Goal: Use online tool/utility

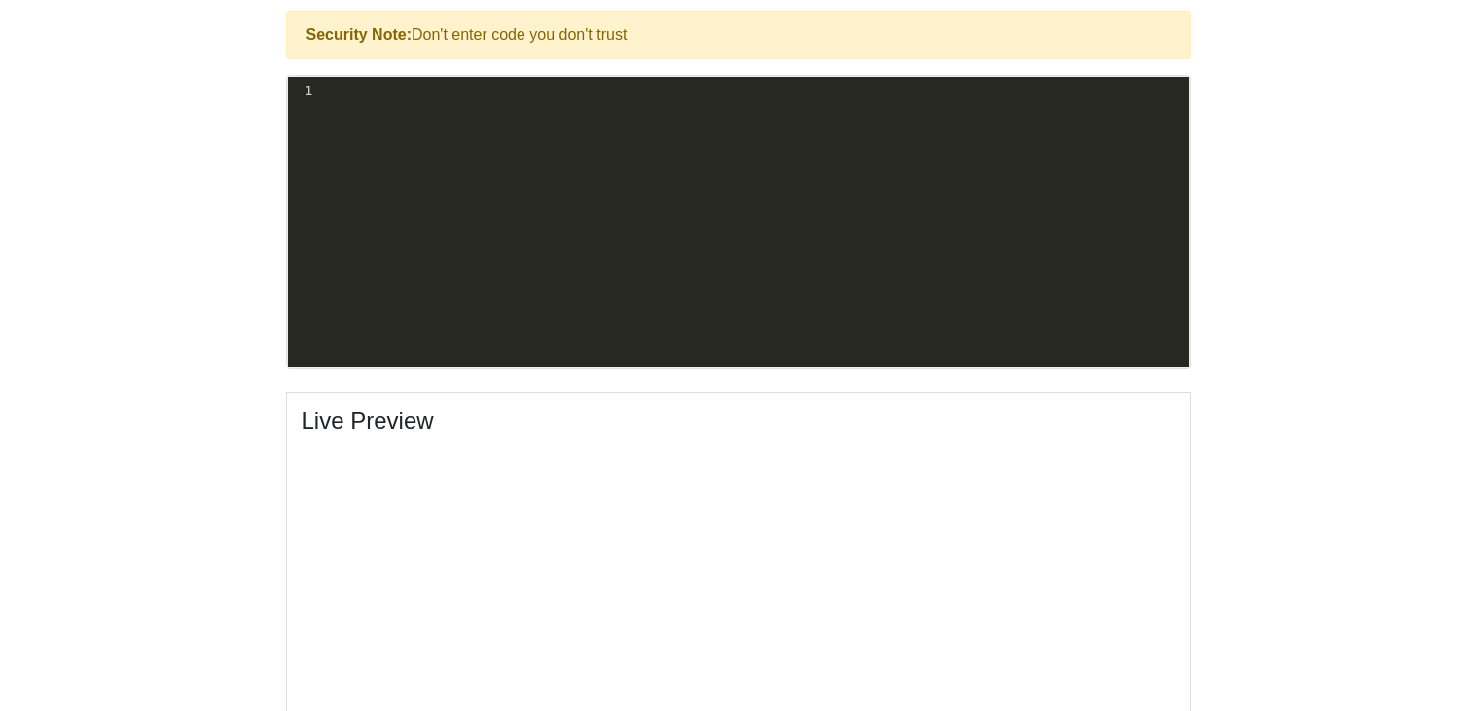
scroll to position [644, 0]
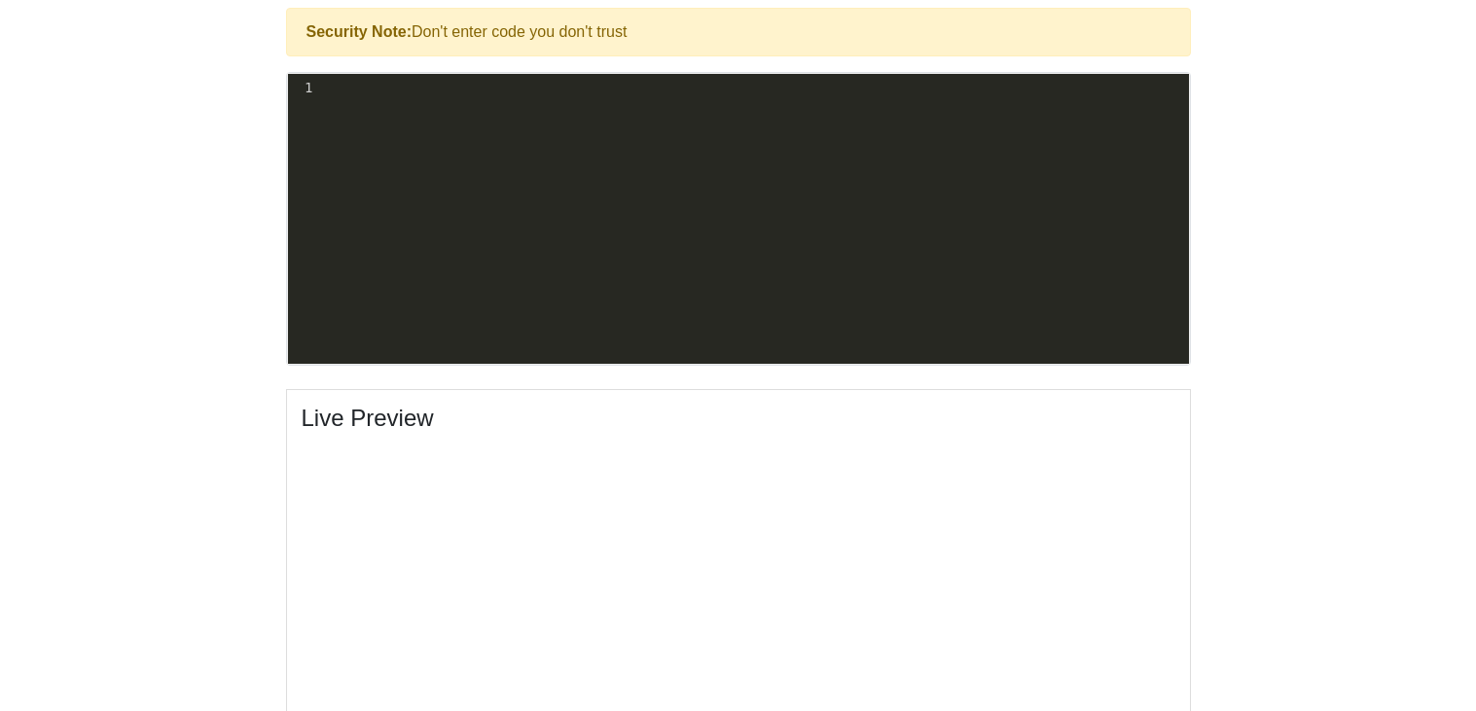
click at [404, 110] on div "xxxxxxxxxx 1 ​" at bounding box center [753, 233] width 930 height 319
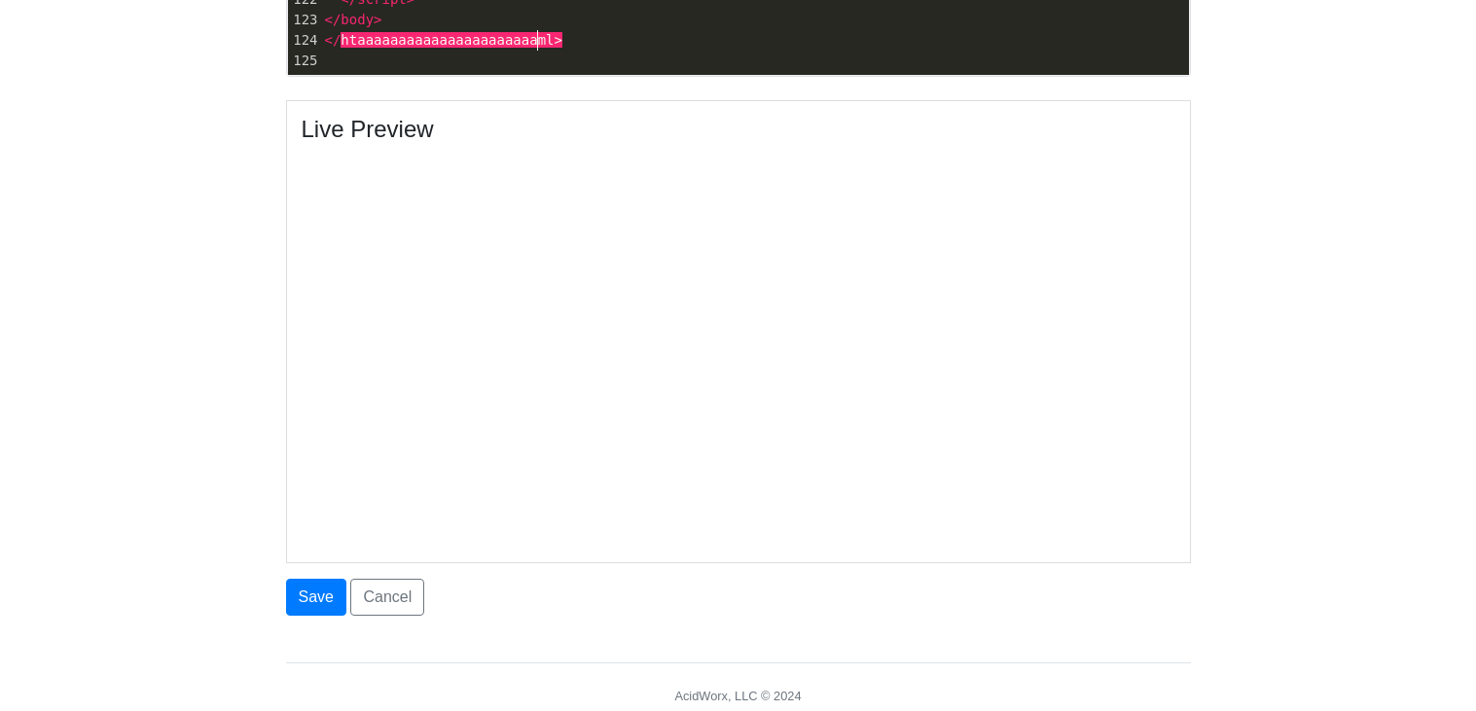
scroll to position [6, 202]
type textarea "aaaaaaaaaaaaaaaaaaaaaaaaa"
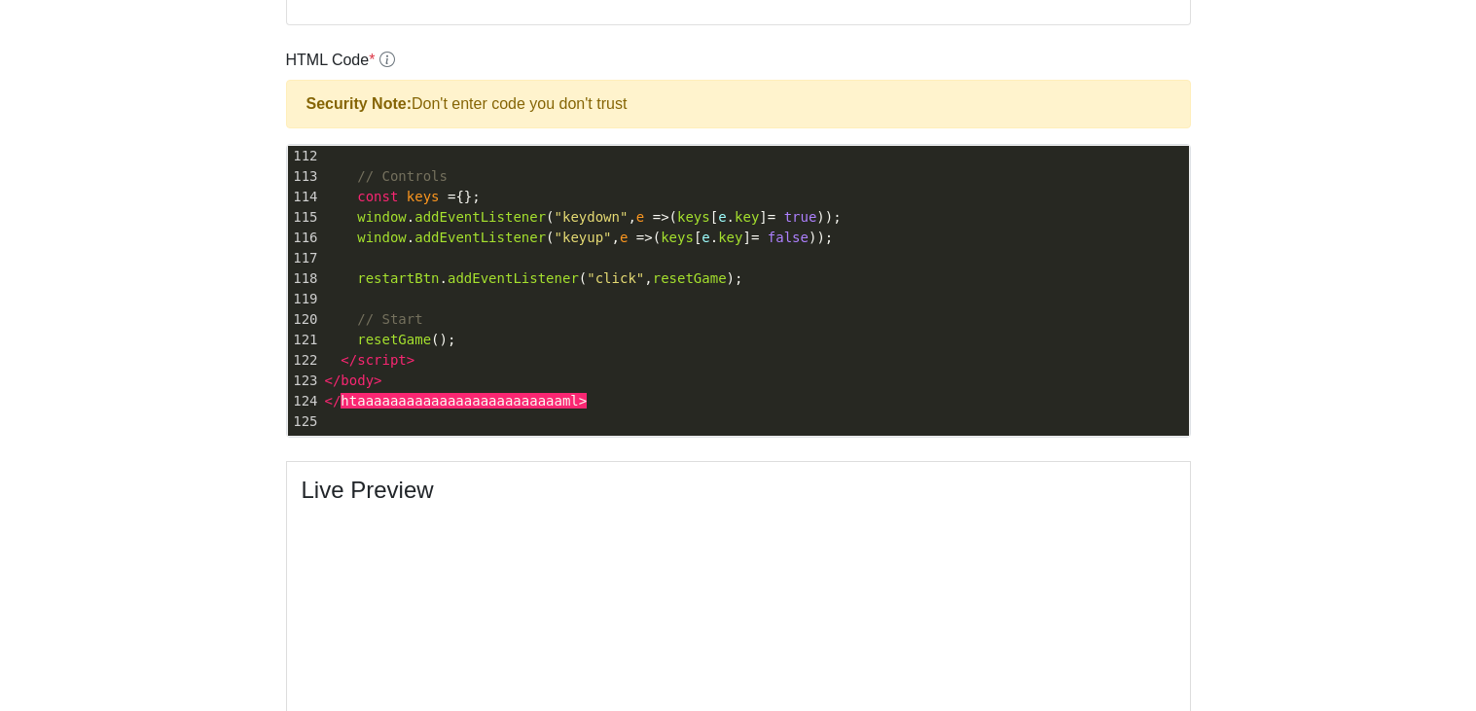
scroll to position [562, 0]
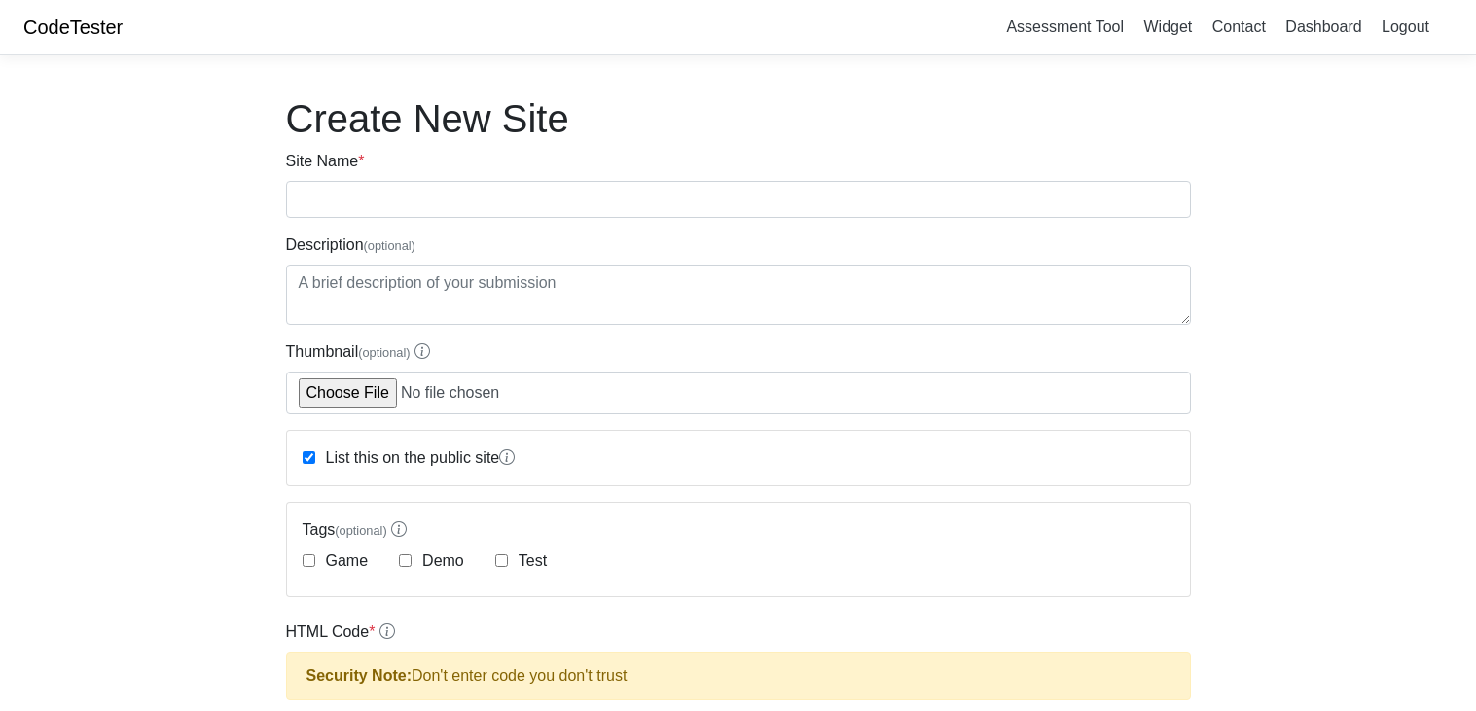
scroll to position [562, 0]
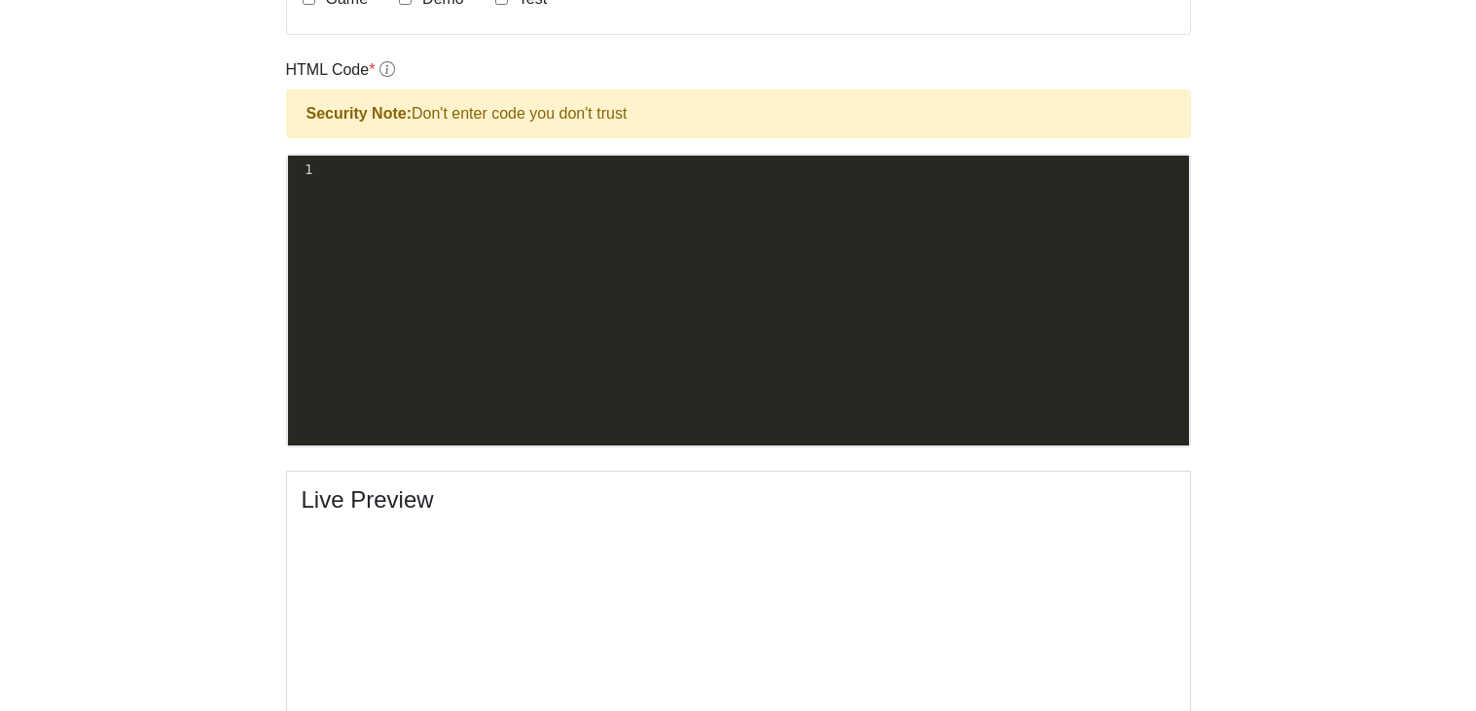
click at [472, 172] on pre "​" at bounding box center [752, 170] width 873 height 20
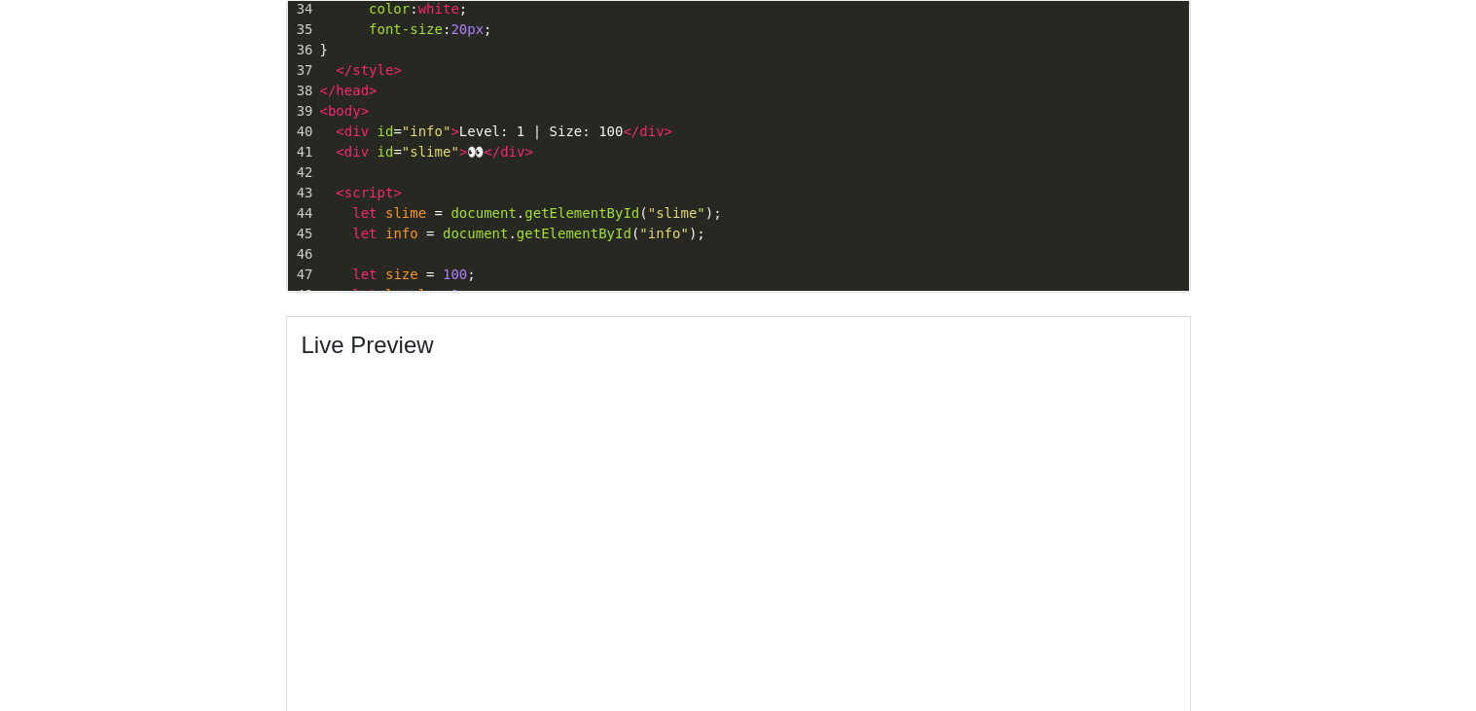
scroll to position [0, 0]
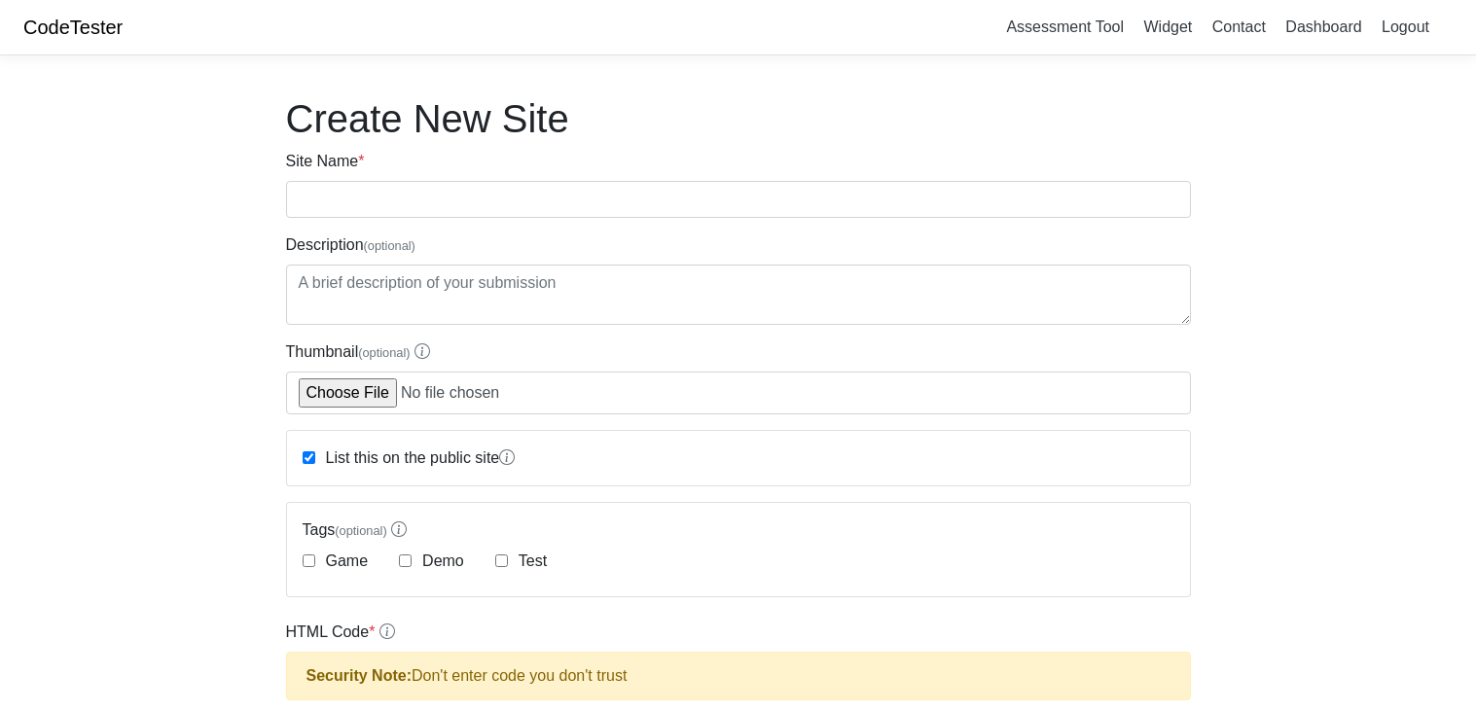
scroll to position [717, 0]
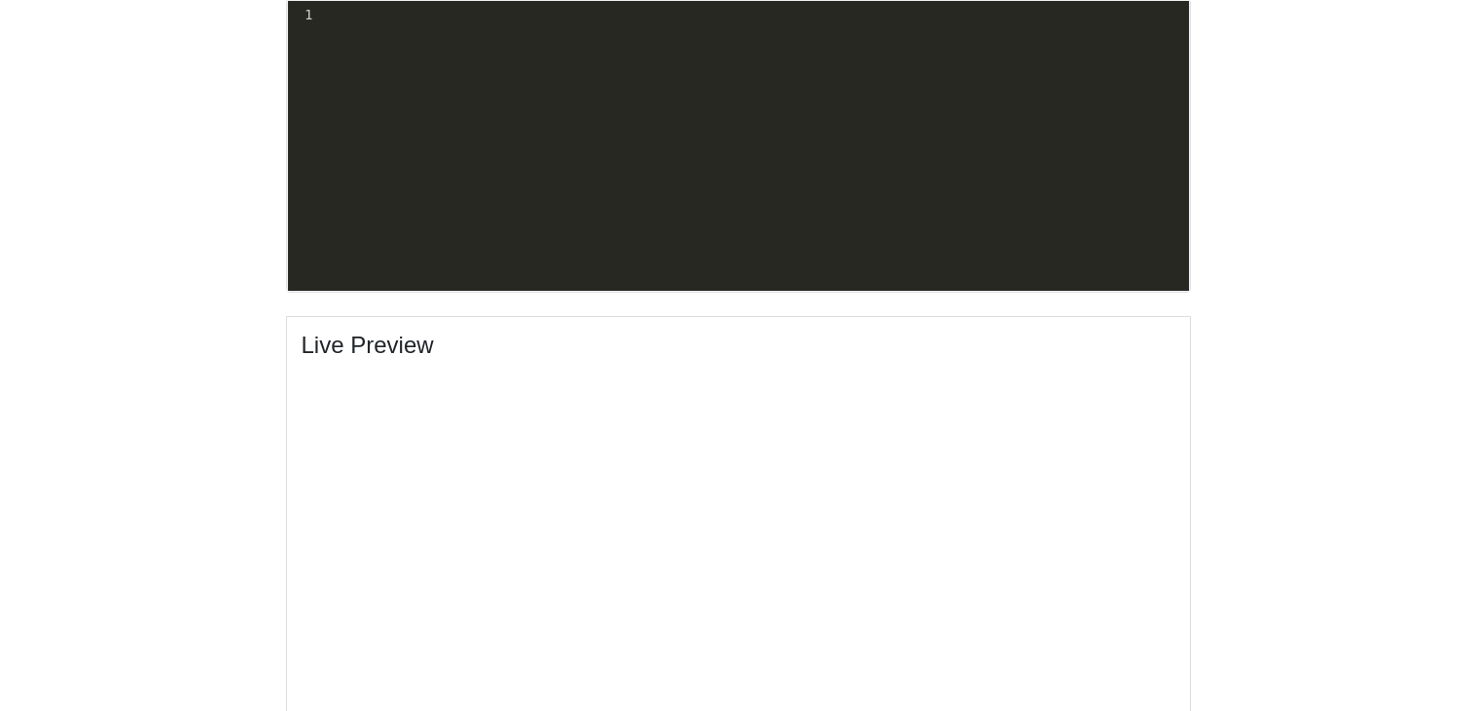
click at [366, 16] on pre "​" at bounding box center [752, 15] width 873 height 20
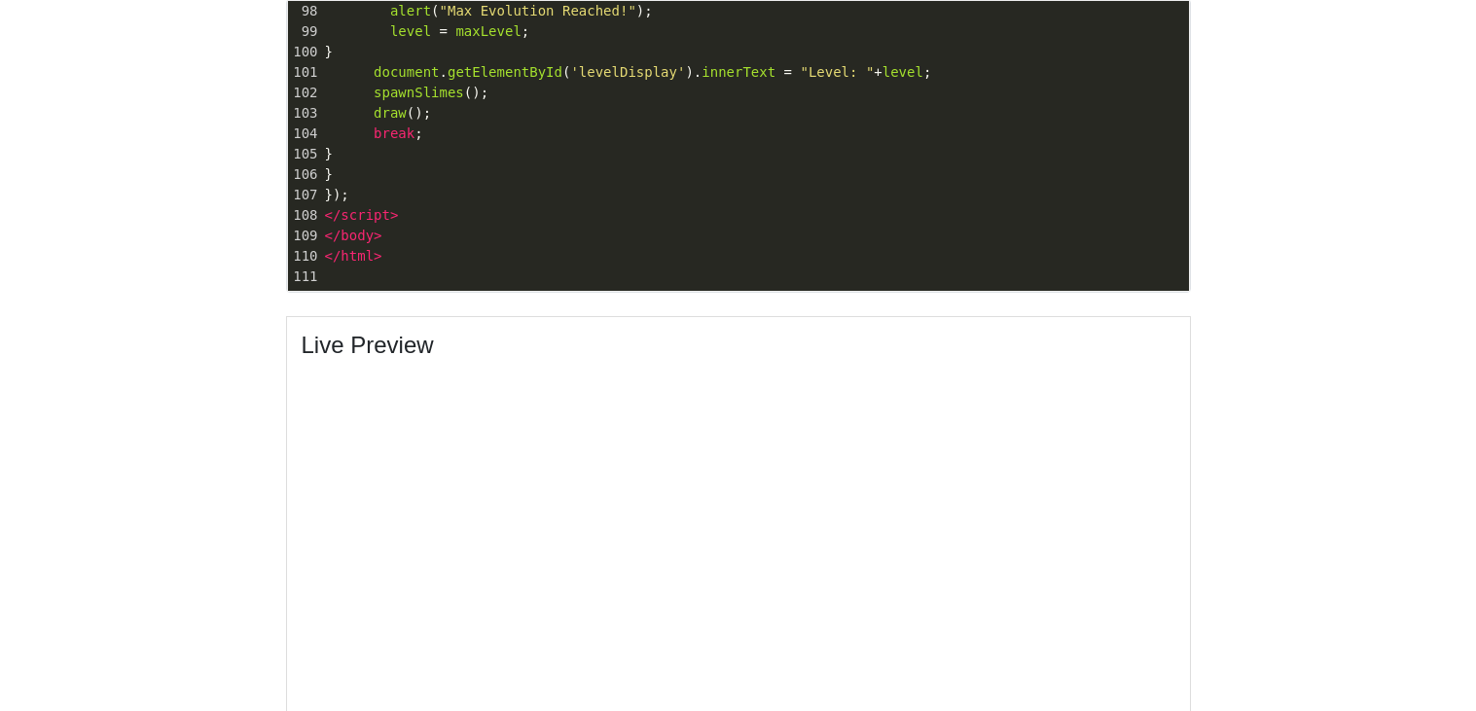
scroll to position [1004, 0]
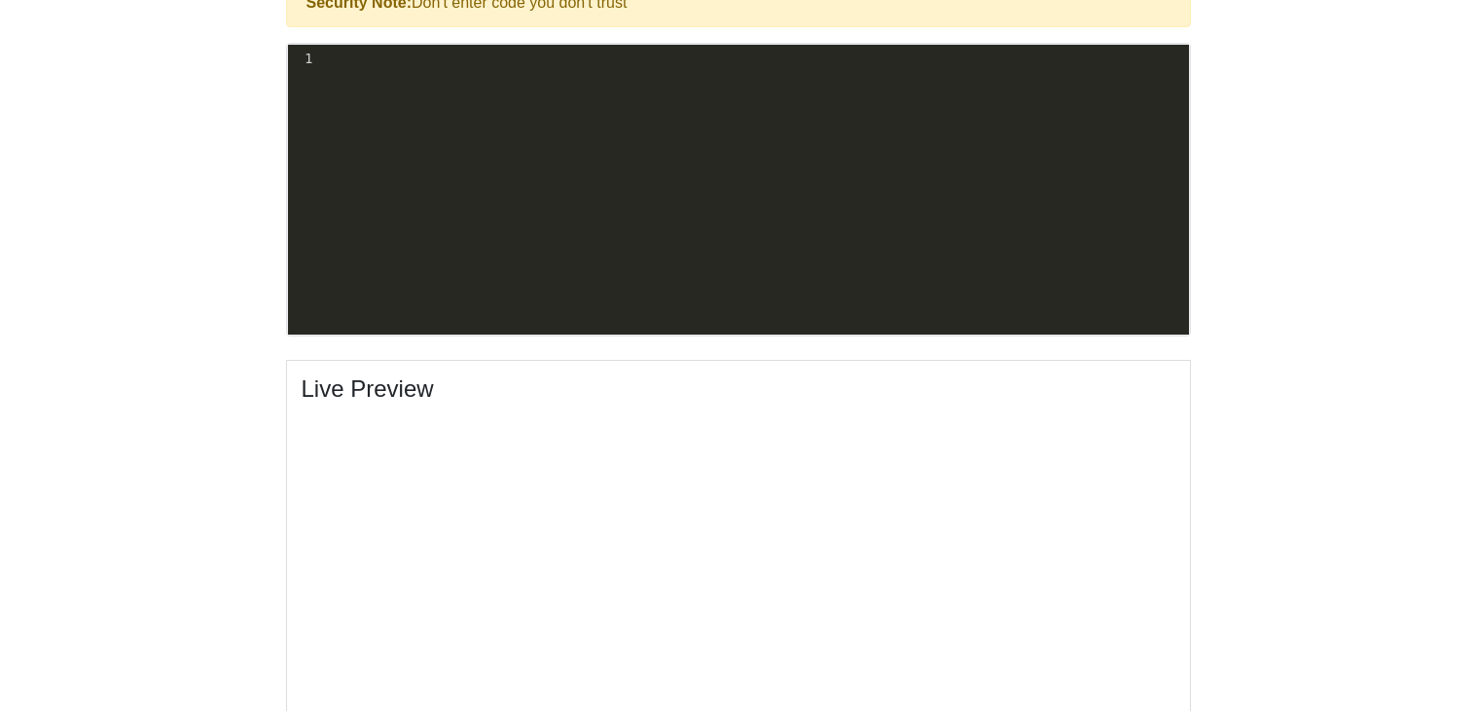
scroll to position [669, 0]
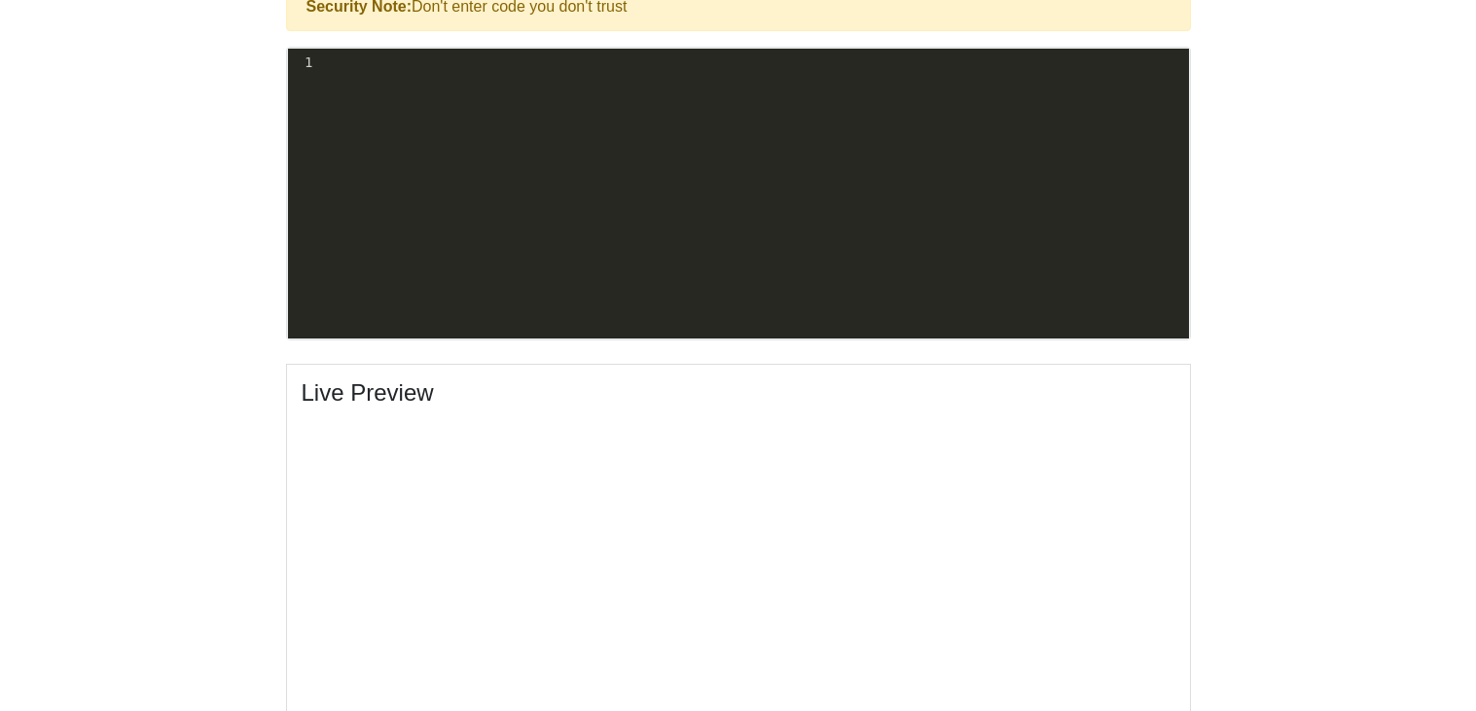
click at [543, 63] on pre "​" at bounding box center [752, 63] width 873 height 20
